Goal: Book appointment/travel/reservation

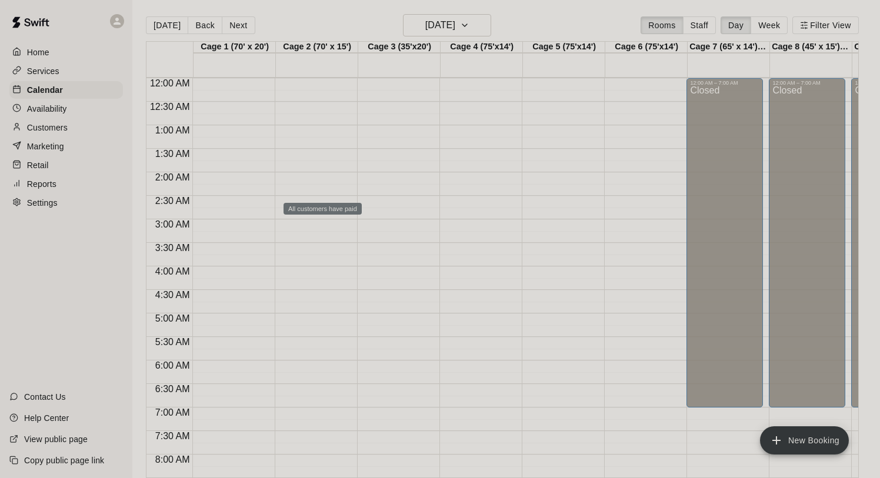
scroll to position [682, 0]
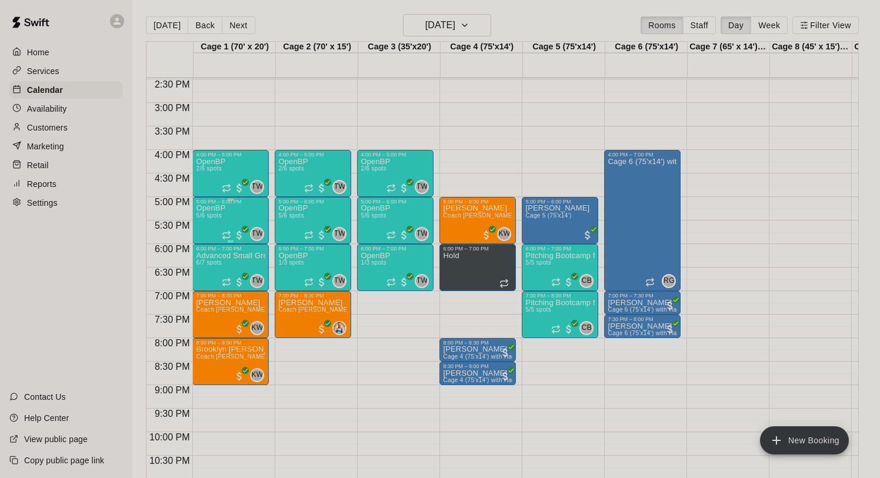
click at [228, 216] on div "OpenBP 5/6 spots TW 0" at bounding box center [230, 444] width 69 height 478
click at [208, 243] on img "edit" at bounding box center [209, 246] width 14 height 14
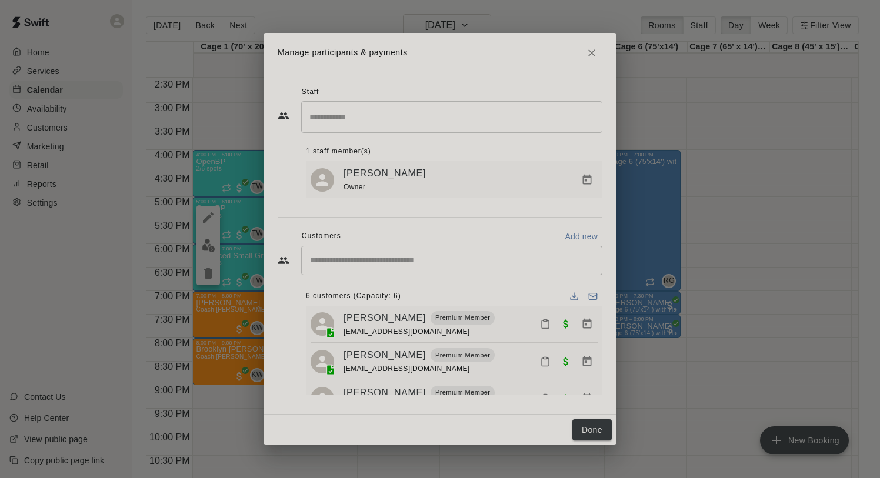
scroll to position [21, 0]
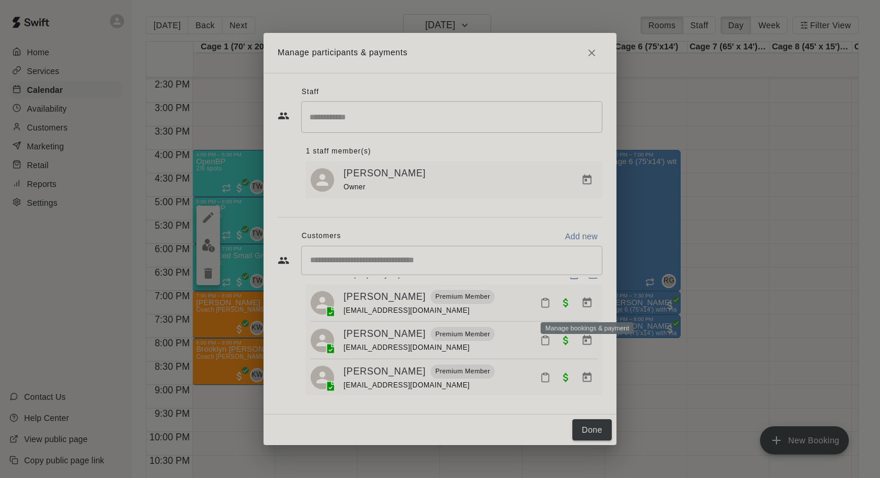
click at [585, 307] on icon "Manage bookings & payment" at bounding box center [587, 303] width 12 height 12
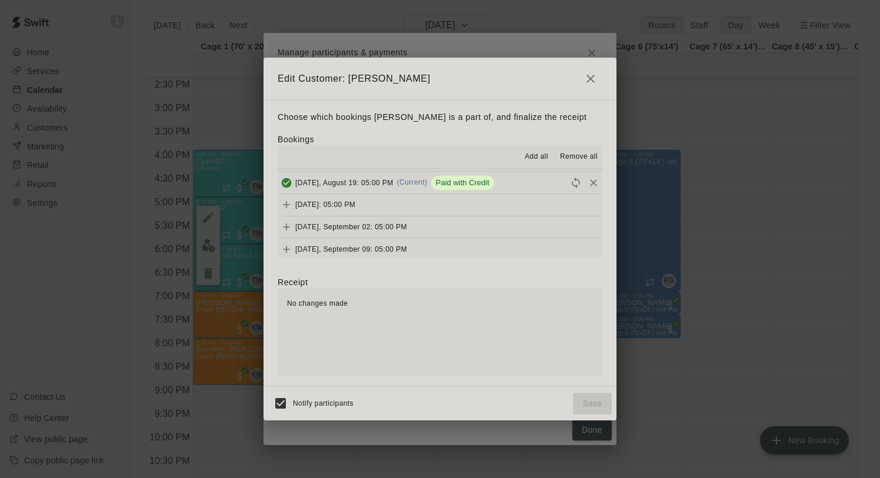
scroll to position [234, 0]
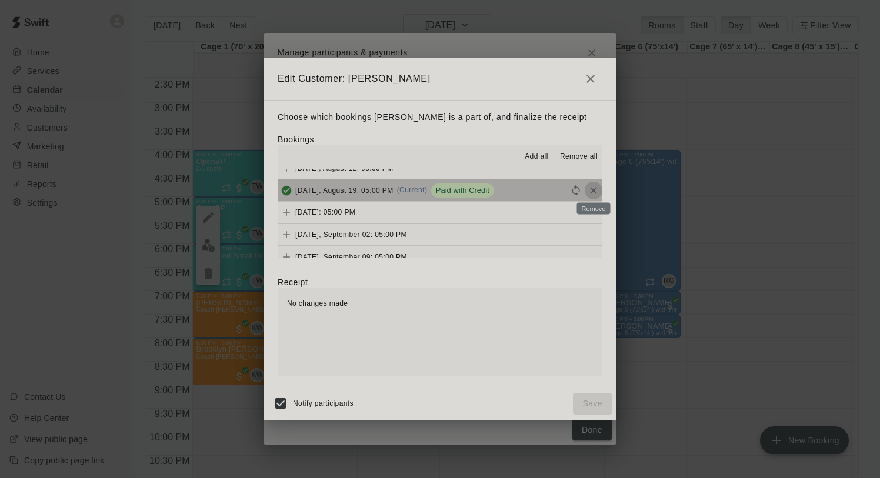
click at [590, 192] on icon "Remove" at bounding box center [594, 191] width 12 height 12
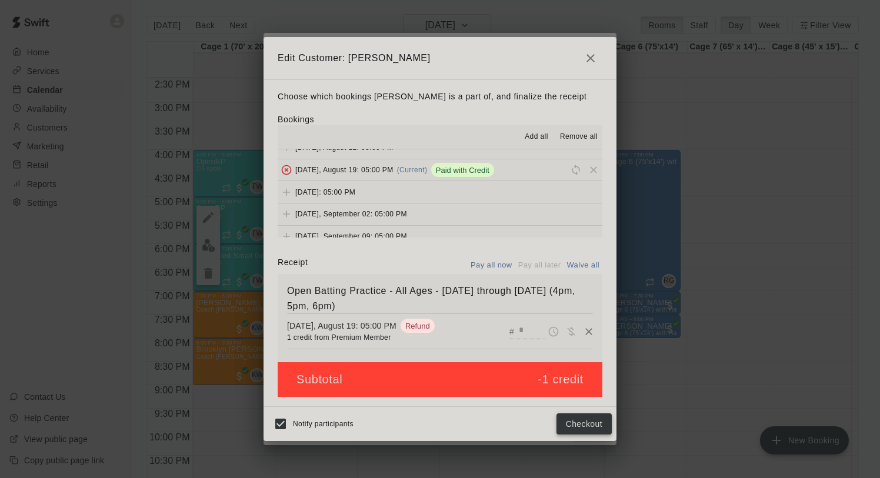
click at [577, 423] on button "Checkout" at bounding box center [584, 425] width 55 height 22
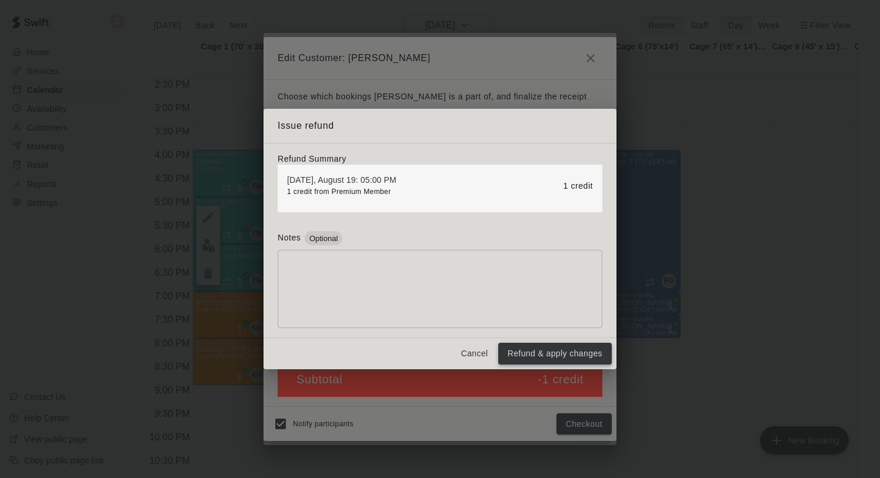
click at [561, 350] on button "Refund & apply changes" at bounding box center [555, 354] width 114 height 22
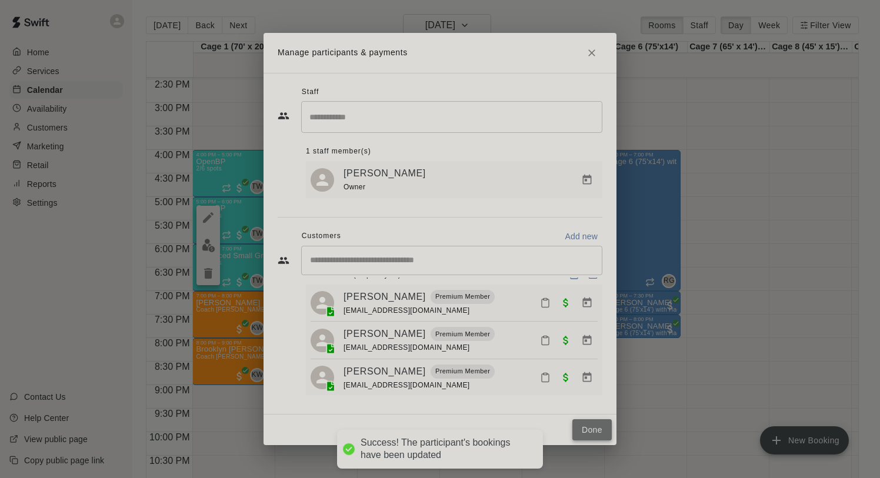
click at [589, 430] on button "Done" at bounding box center [592, 431] width 39 height 22
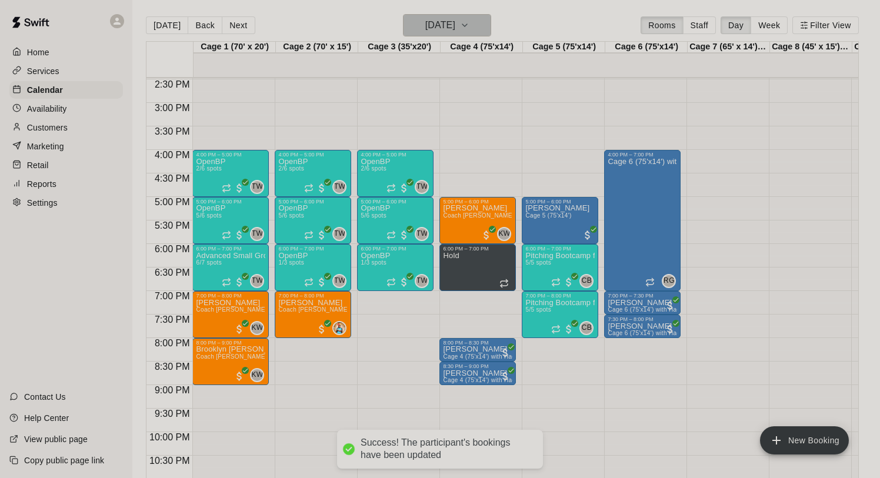
click at [452, 27] on h6 "[DATE]" at bounding box center [441, 25] width 30 height 16
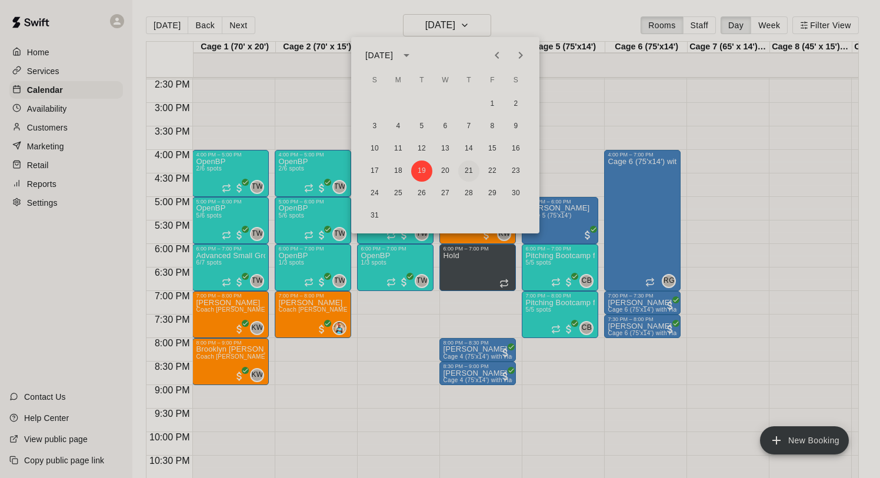
click at [471, 172] on button "21" at bounding box center [468, 171] width 21 height 21
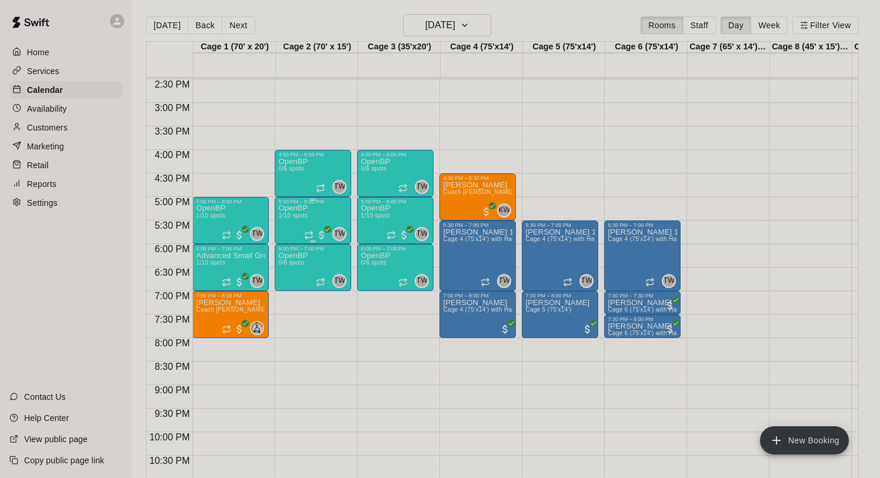
click at [300, 212] on div "OpenBP 1/10 spots" at bounding box center [292, 444] width 29 height 478
click at [290, 245] on img "edit" at bounding box center [291, 246] width 14 height 14
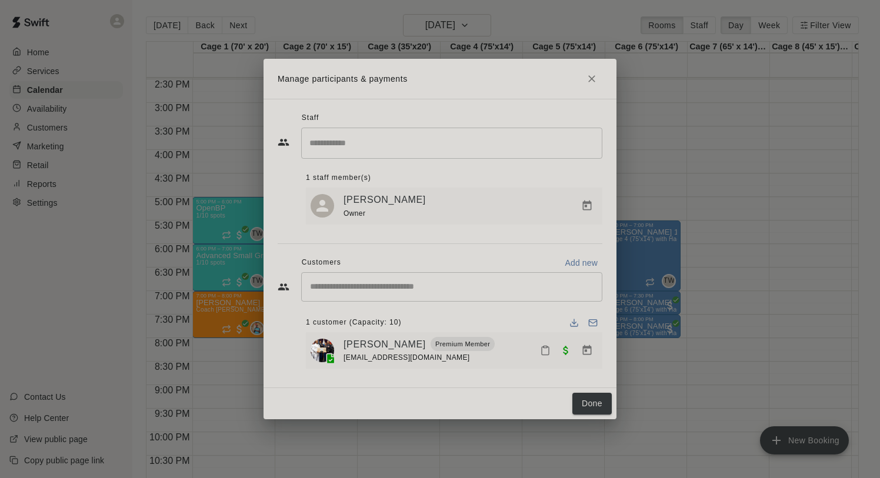
click at [369, 290] on input "Start typing to search customers..." at bounding box center [452, 287] width 291 height 12
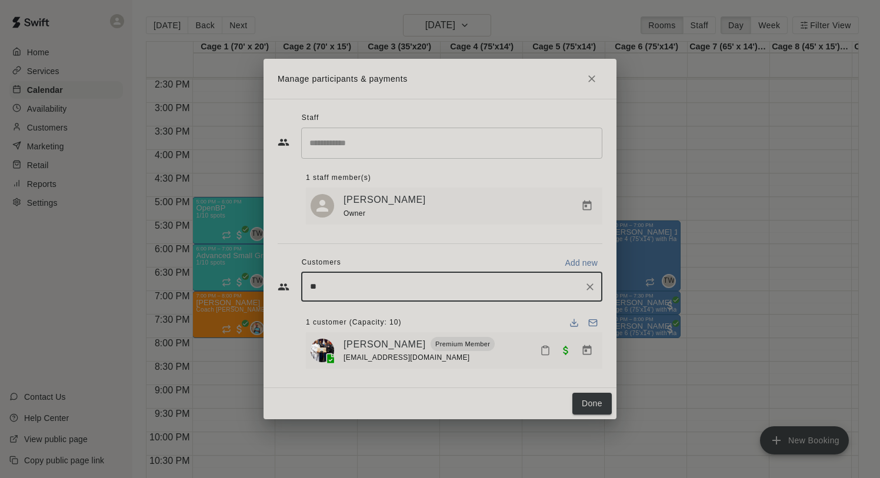
type input "***"
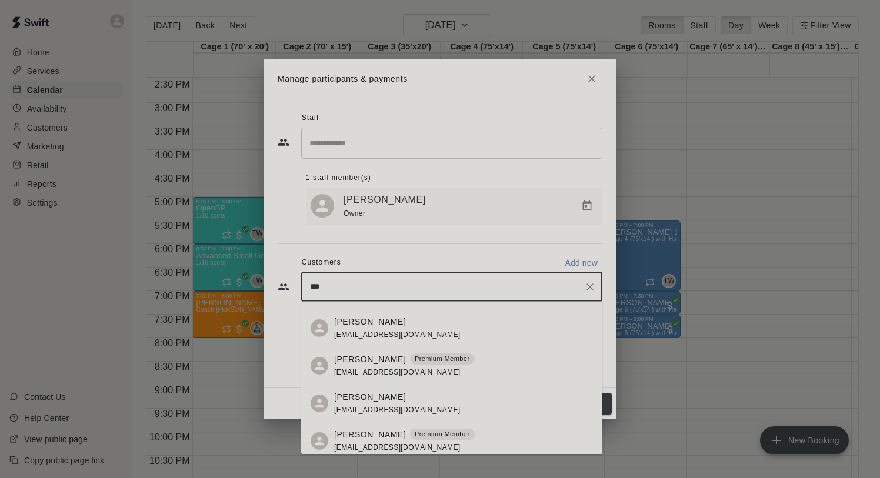
scroll to position [411, 0]
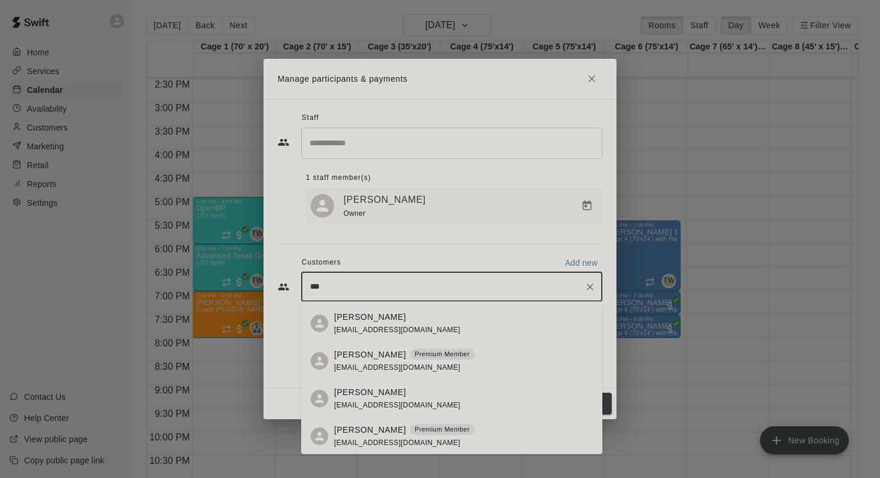
click at [373, 392] on p "[PERSON_NAME]" at bounding box center [370, 393] width 72 height 12
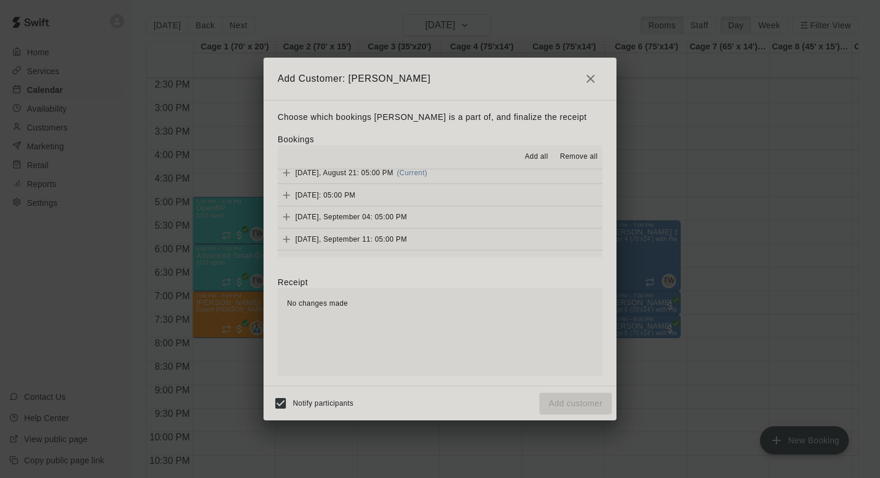
scroll to position [142, 0]
click at [374, 195] on span "[DATE], August 21: 05:00 PM" at bounding box center [344, 194] width 98 height 8
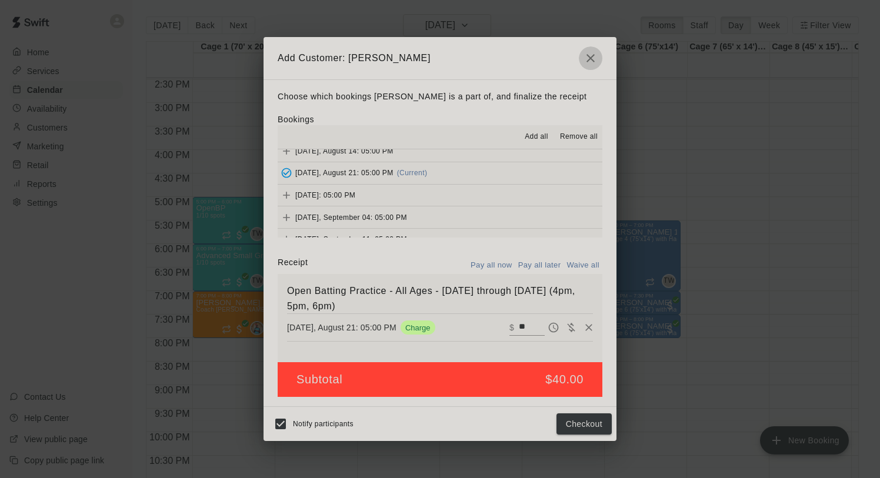
click at [593, 56] on icon "button" at bounding box center [591, 58] width 14 height 14
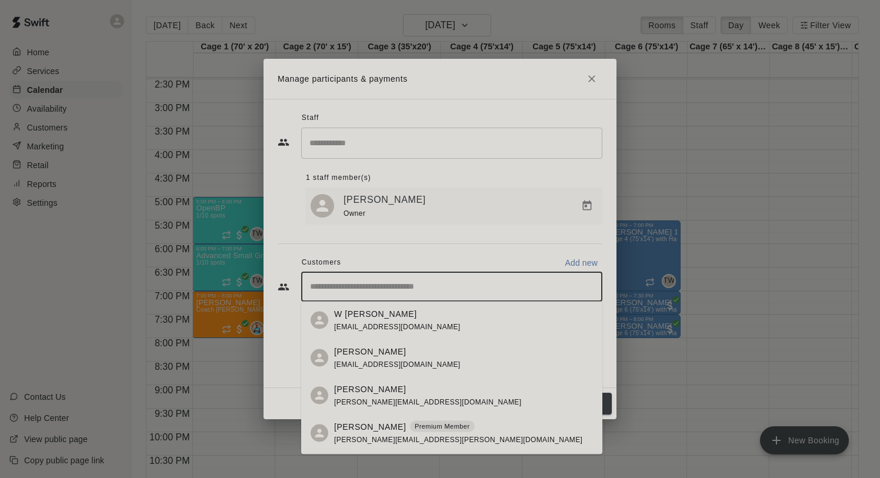
click at [437, 286] on input "Start typing to search customers..." at bounding box center [452, 287] width 291 height 12
type input "*"
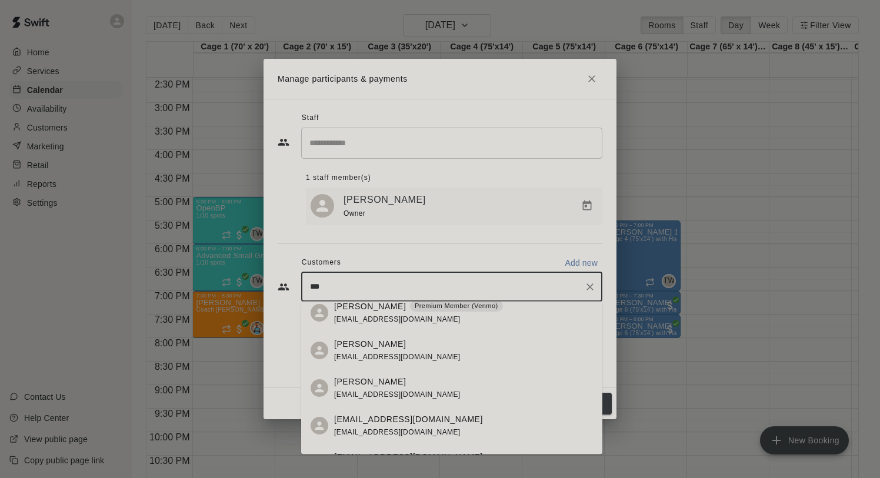
scroll to position [0, 0]
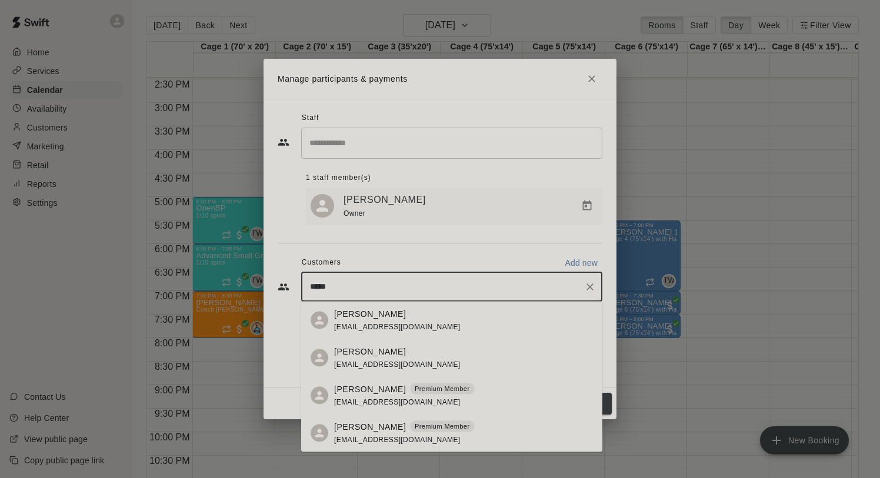
type input "******"
click at [383, 426] on p "[PERSON_NAME]" at bounding box center [370, 427] width 72 height 12
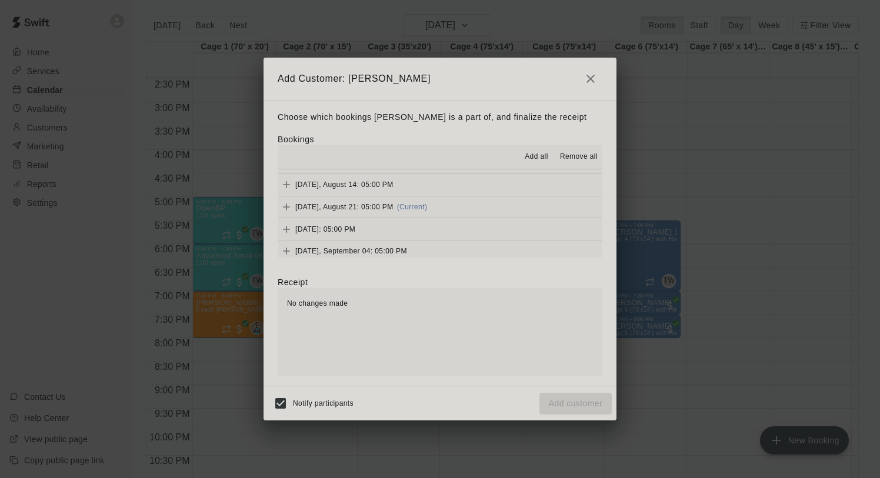
scroll to position [126, 0]
click at [388, 205] on span "[DATE], August 21: 05:00 PM" at bounding box center [344, 209] width 98 height 8
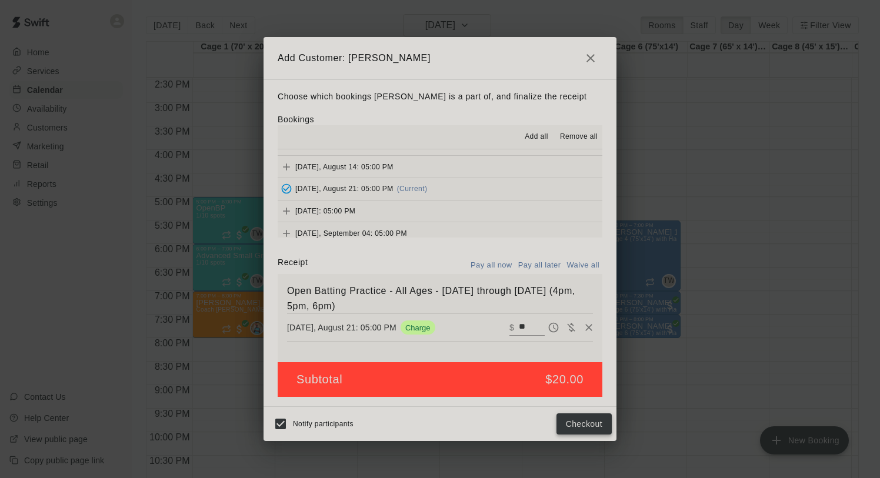
click at [587, 431] on button "Checkout" at bounding box center [584, 425] width 55 height 22
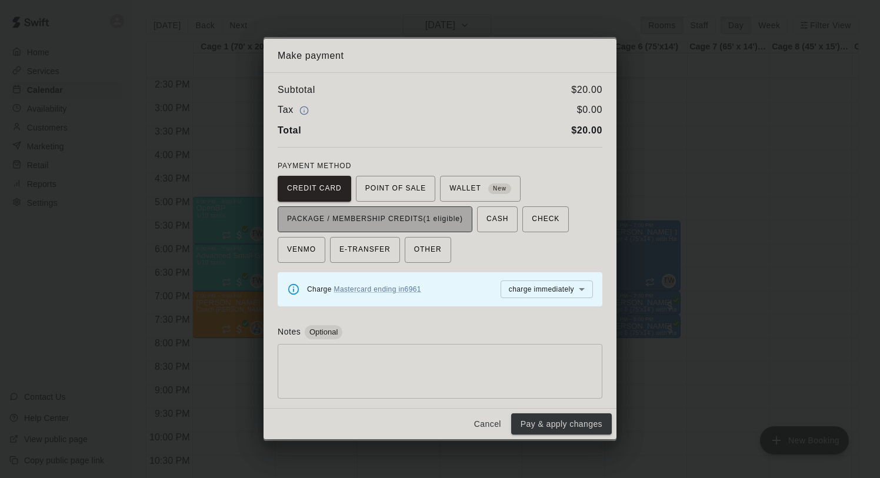
click at [412, 212] on span "PACKAGE / MEMBERSHIP CREDITS (1 eligible)" at bounding box center [375, 219] width 176 height 19
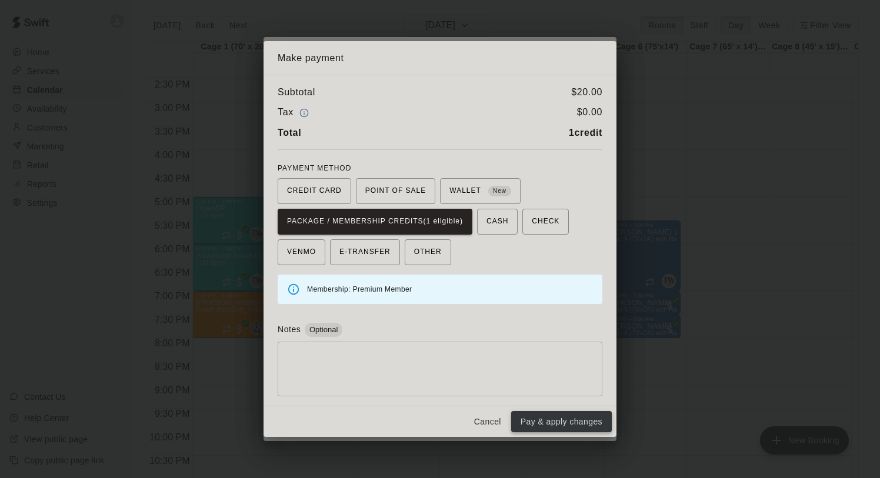
click at [580, 418] on button "Pay & apply changes" at bounding box center [561, 422] width 101 height 22
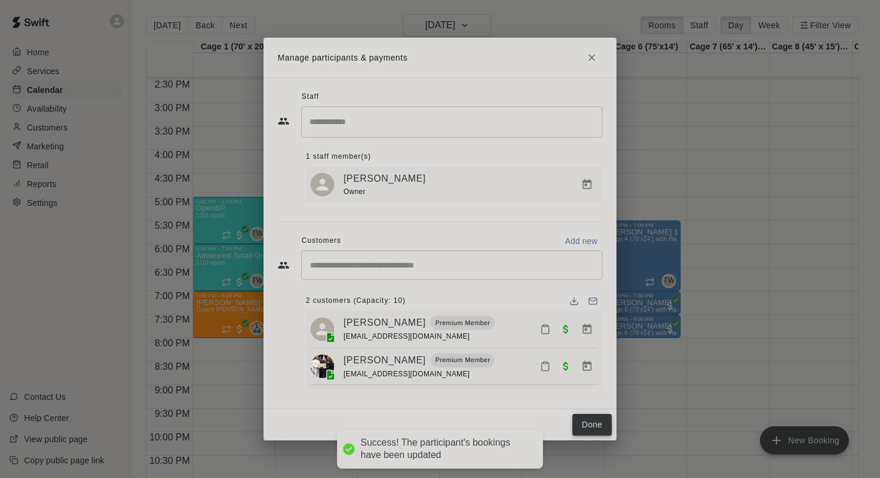
click at [603, 423] on button "Done" at bounding box center [592, 425] width 39 height 22
